Goal: Information Seeking & Learning: Learn about a topic

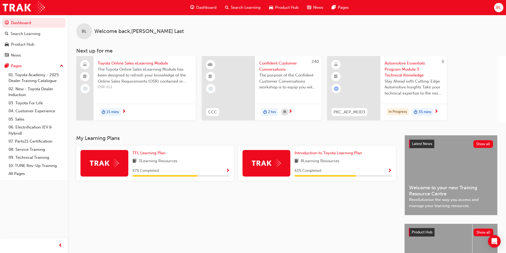
click at [254, 73] on span "Automotive Essentials Program Module 3: Technical Knowledge" at bounding box center [413, 69] width 58 height 18
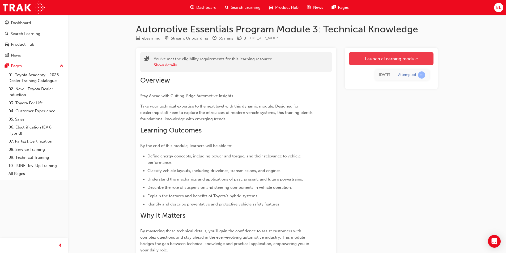
click at [254, 61] on link "Launch eLearning module" at bounding box center [391, 58] width 84 height 13
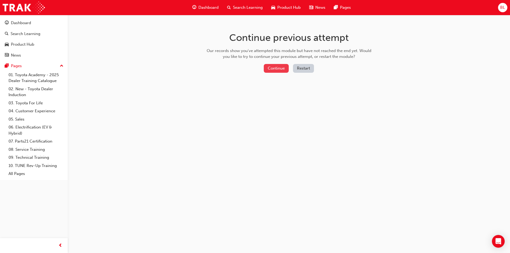
click at [254, 70] on button "Continue" at bounding box center [276, 68] width 25 height 9
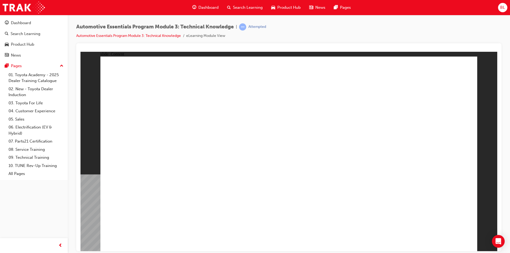
click at [254, 186] on div "slide: Content Rectangle 1 Rectangle 1 Now and Future Powertrains - PHEV close_…" at bounding box center [288, 150] width 416 height 199
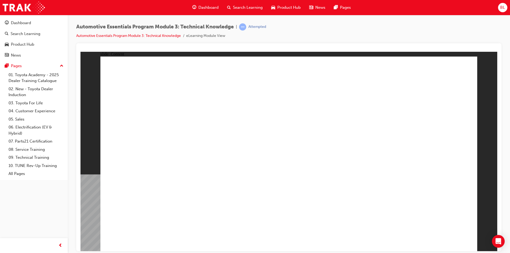
drag, startPoint x: 362, startPoint y: 116, endPoint x: 369, endPoint y: 118, distance: 7.7
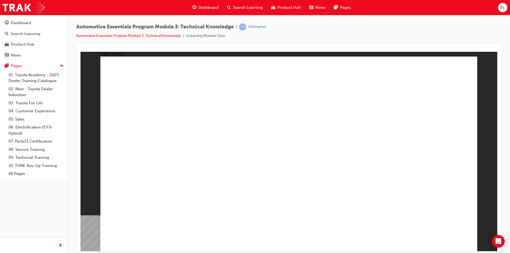
drag, startPoint x: 456, startPoint y: 232, endPoint x: 457, endPoint y: 236, distance: 4.7
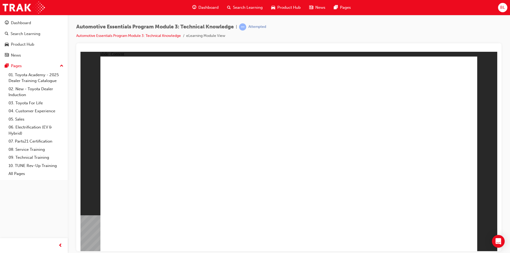
radio input "true"
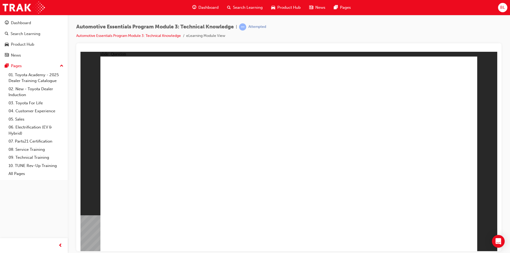
radio input "true"
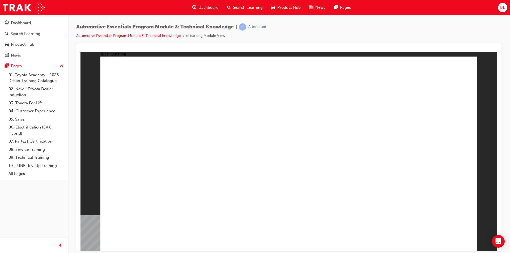
drag, startPoint x: 402, startPoint y: 203, endPoint x: 403, endPoint y: 206, distance: 2.8
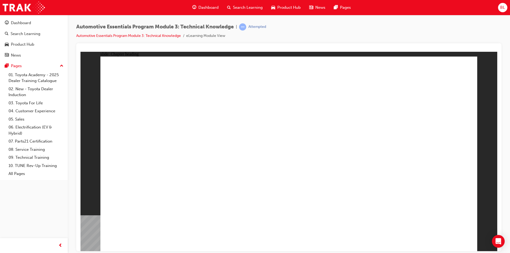
drag, startPoint x: 297, startPoint y: 206, endPoint x: 289, endPoint y: 213, distance: 10.4
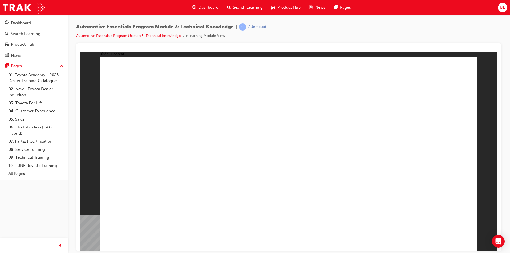
drag, startPoint x: 457, startPoint y: 73, endPoint x: 435, endPoint y: 83, distance: 23.6
drag, startPoint x: 449, startPoint y: 72, endPoint x: 445, endPoint y: 75, distance: 5.2
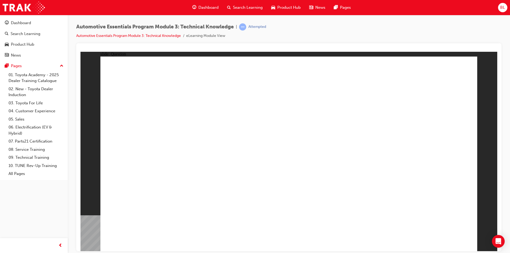
radio input "true"
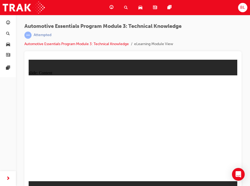
click at [220, 33] on div "Automotive Essentials Program Module 3: Technical Knowledge | Attempted Automot…" at bounding box center [132, 37] width 217 height 28
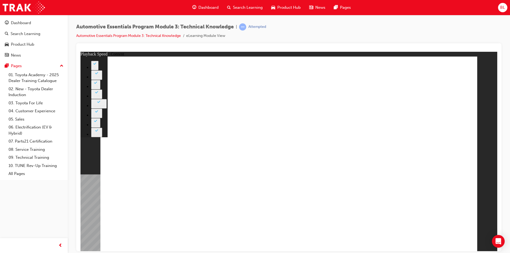
type input "8"
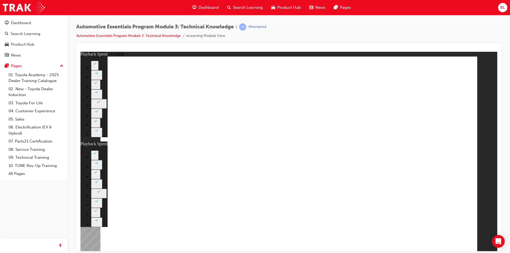
type input "135"
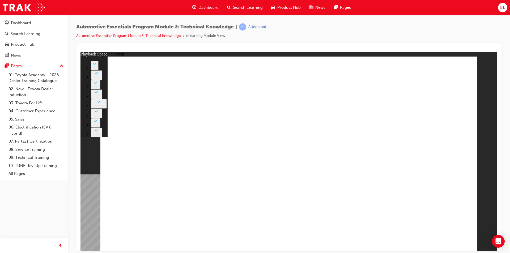
type input "7"
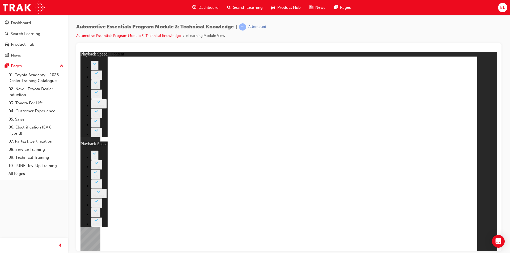
type input "105"
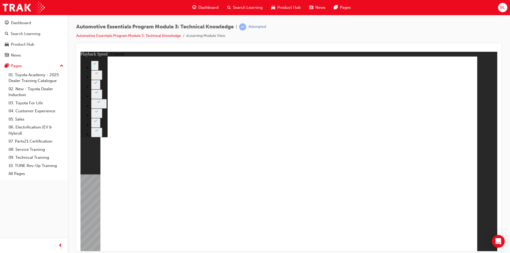
type input "7"
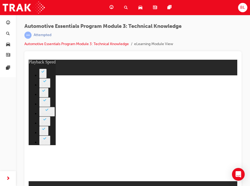
click at [202, 46] on div "Automotive Essentials Program Module 3: Technical Knowledge | Attempted Automot…" at bounding box center [132, 37] width 217 height 28
type input "7"
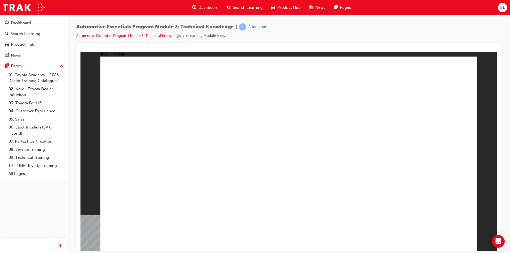
drag, startPoint x: 184, startPoint y: 190, endPoint x: 182, endPoint y: 193, distance: 3.6
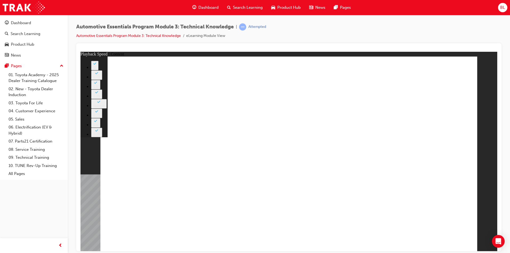
type input "74"
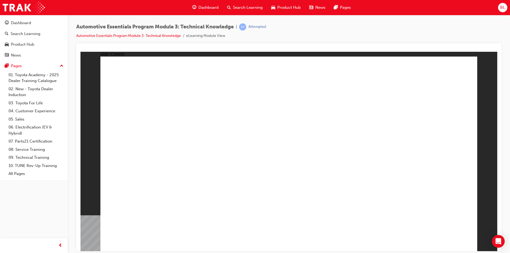
radio input "true"
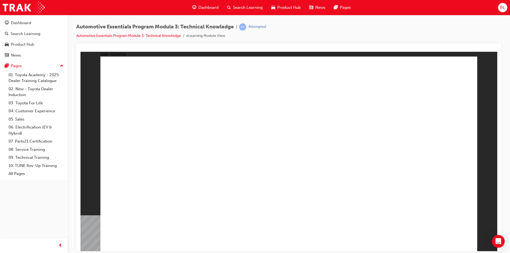
radio input "true"
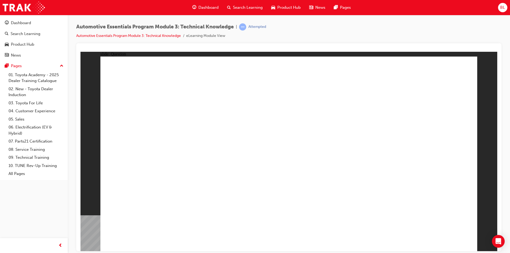
drag, startPoint x: 216, startPoint y: 215, endPoint x: 218, endPoint y: 210, distance: 5.3
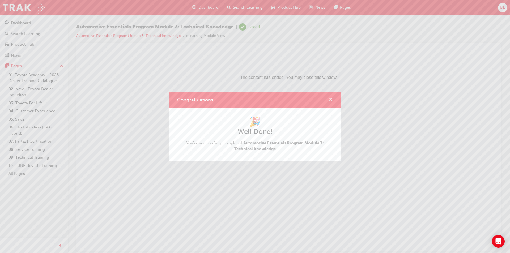
click at [254, 99] on span "cross-icon" at bounding box center [331, 100] width 4 height 5
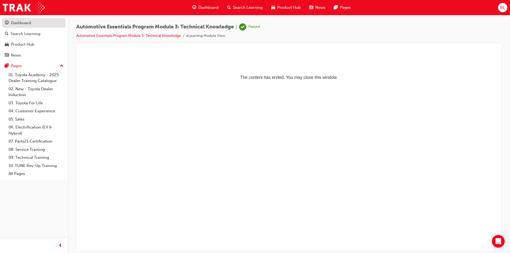
click at [51, 26] on div "Dashboard" at bounding box center [34, 23] width 58 height 7
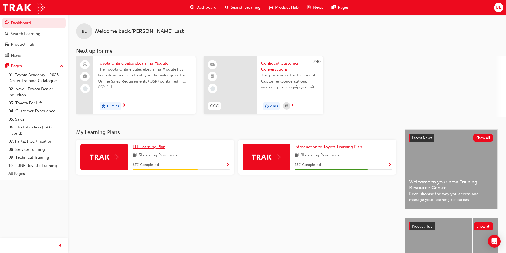
click at [157, 147] on span "TFL Learning Plan" at bounding box center [148, 146] width 33 height 5
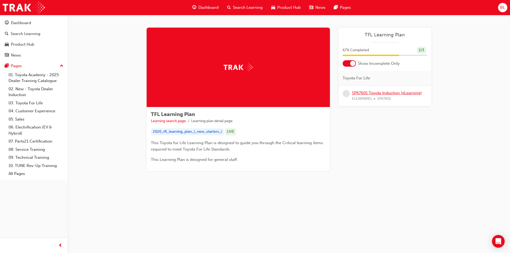
click at [254, 93] on link "SPK7601 Toyota Induction (eLearning)" at bounding box center [387, 93] width 70 height 5
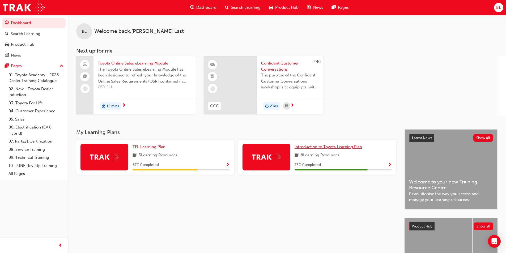
click at [254, 148] on span "Introduction to Toyota Learning Plan" at bounding box center [327, 146] width 67 height 5
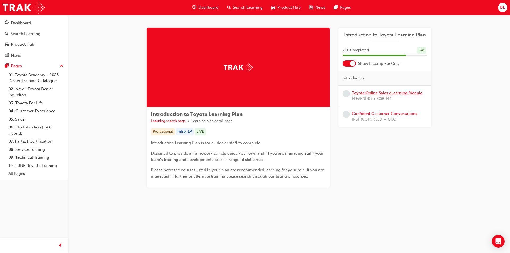
click at [254, 94] on link "Toyota Online Sales eLearning Module" at bounding box center [387, 93] width 70 height 5
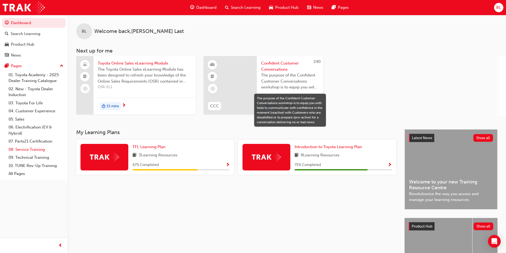
click at [36, 148] on link "08. Service Training" at bounding box center [35, 149] width 59 height 8
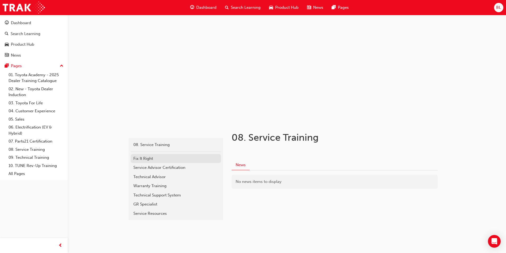
click at [148, 158] on div "Fix It Right" at bounding box center [175, 159] width 85 height 6
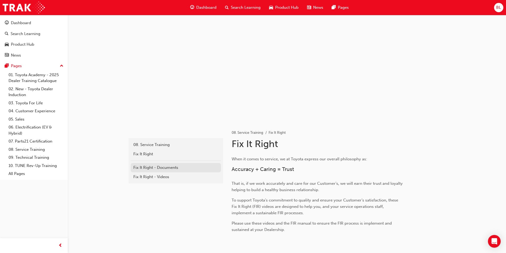
click at [170, 168] on div "Fix It Right - Documents" at bounding box center [175, 168] width 85 height 6
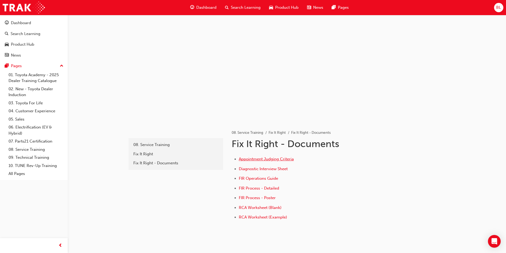
click at [254, 160] on span "Appointment Judging Criteria" at bounding box center [266, 159] width 55 height 5
click at [35, 150] on link "08. Service Training" at bounding box center [35, 149] width 59 height 8
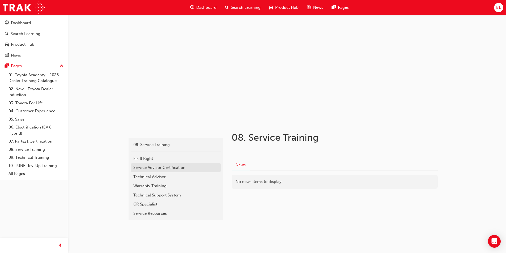
click at [169, 169] on div "Service Advisor Certification" at bounding box center [175, 168] width 85 height 6
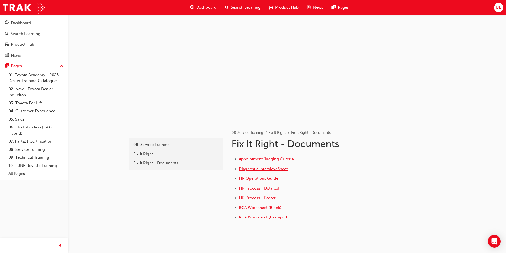
click at [254, 169] on span "Diagnostic Interview Sheet" at bounding box center [263, 168] width 49 height 5
click at [254, 179] on span "FIR Operations Guide" at bounding box center [258, 178] width 39 height 5
